Goal: Task Accomplishment & Management: Complete application form

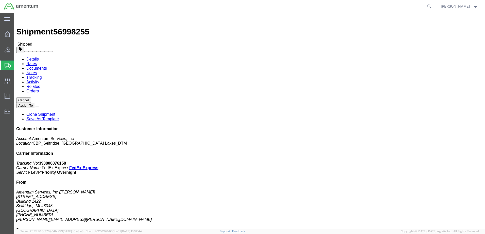
click at [0, 0] on span "Create Shipment" at bounding box center [0, 0] width 0 height 0
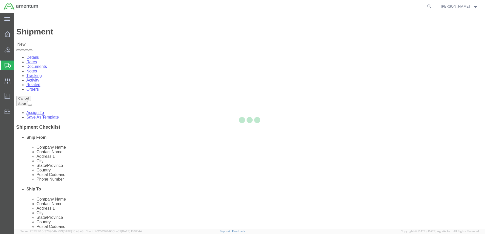
select select
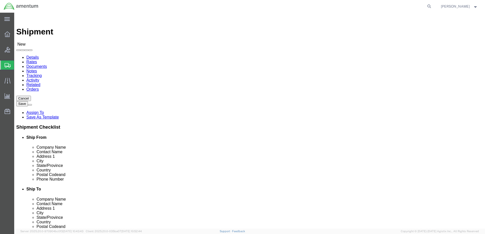
type input "great"
select select "49921"
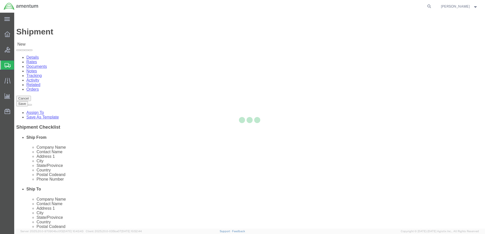
select select "MI"
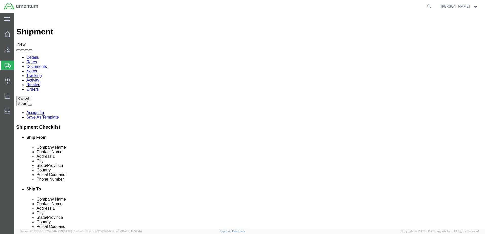
type input "ncr"
select select "49925"
select select "VA"
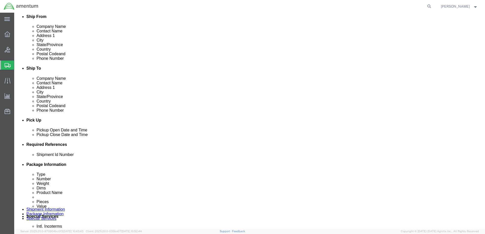
scroll to position [177, 0]
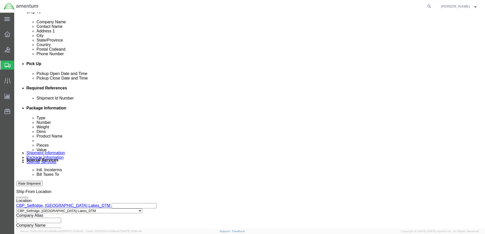
click button "Add reference"
drag, startPoint x: 347, startPoint y: 119, endPoint x: 333, endPoint y: 122, distance: 15.0
click button "Add reference"
click input "text"
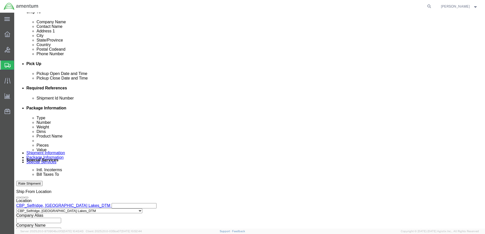
type input "TUBE ASSY"
click input "TUBE ASSY"
click select "Select Account Type Activity ID Airline Appointment Number ASN Batch Request # …"
select select "DEPT"
click select "Select Account Type Activity ID Airline Appointment Number ASN Batch Request # …"
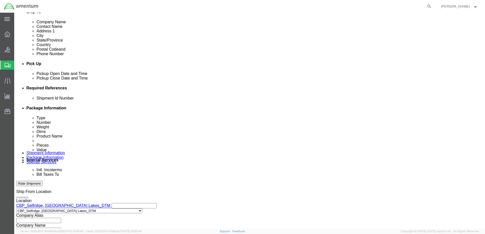
click input "text"
type input "CBP"
click div "Shipment Id Number TUBE ASSY Select Account Type Activity ID Airline Appointmen…"
click select "Select Account Type Activity ID Airline Appointment Number ASN Batch Request # …"
select select "CUSTREF"
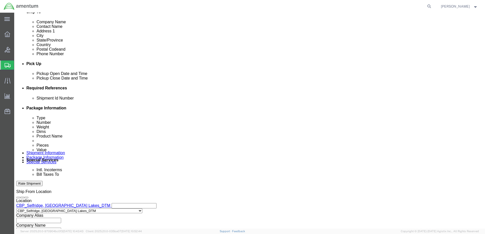
click select "Select Account Type Activity ID Airline Appointment Number ASN Batch Request # …"
click input "text"
type input "TUBE ASSY"
click select "Select Account Type Activity ID Airline Appointment Number ASN Batch Request # …"
select select "PROJNUM"
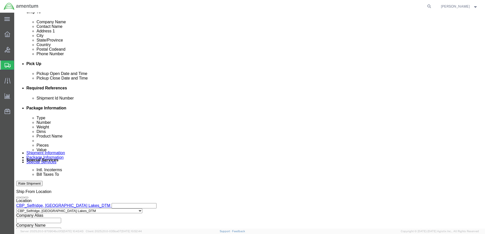
click select "Select Account Type Activity ID Airline Appointment Number ASN Batch Request # …"
click input "text"
type input "6118.04.03.2219.000.DTM.0000"
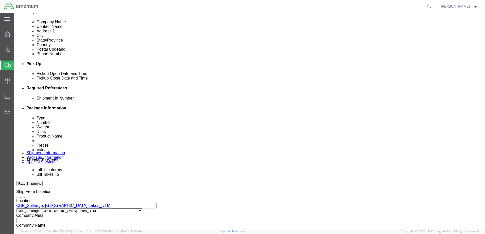
click icon
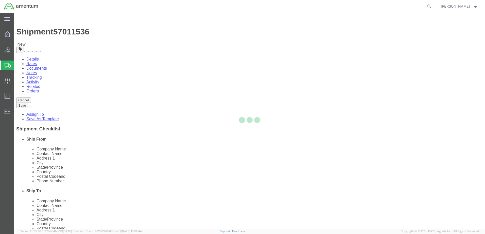
select select "CBOX"
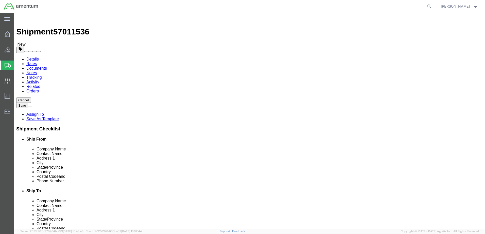
click input "text"
type input "26"
type input "12"
type input "13"
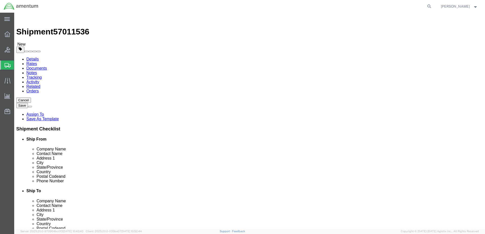
type input "6"
click link "Add Content"
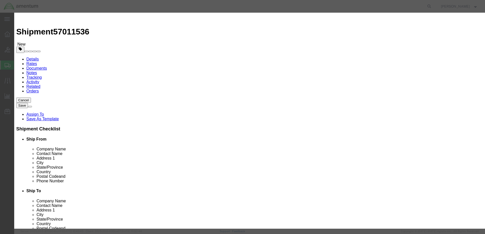
click input "text"
type input "tube assy"
type input "1"
click input "text"
type input "2500"
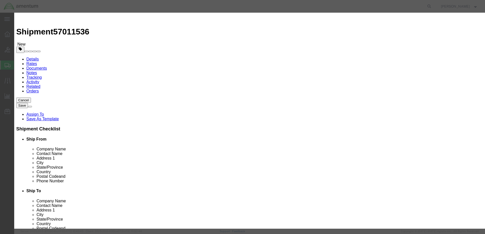
click button "Save & Close"
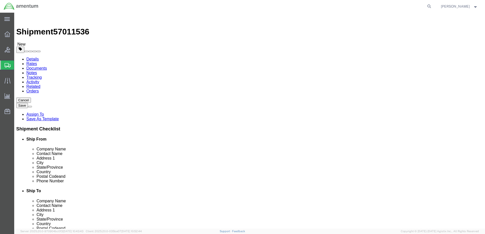
click button "Rate Shipment"
